Goal: Transaction & Acquisition: Purchase product/service

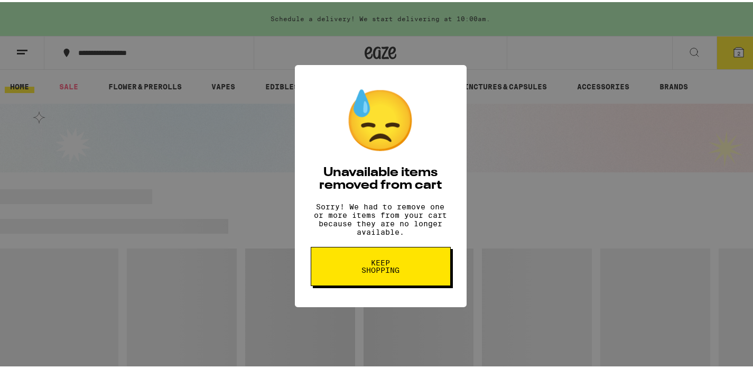
click at [379, 269] on span "Keep Shopping" at bounding box center [380, 264] width 54 height 15
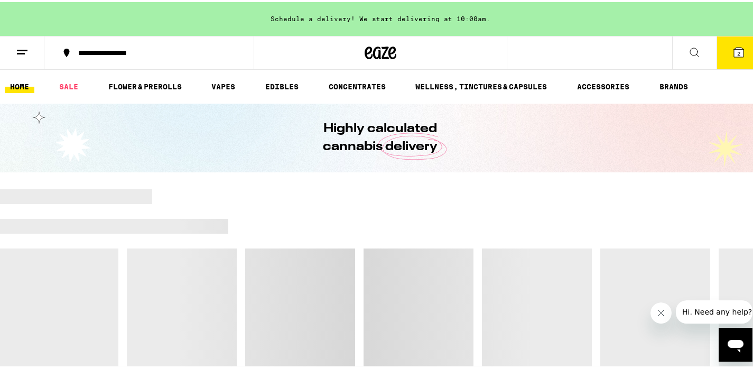
scroll to position [337, 0]
